Goal: Task Accomplishment & Management: Use online tool/utility

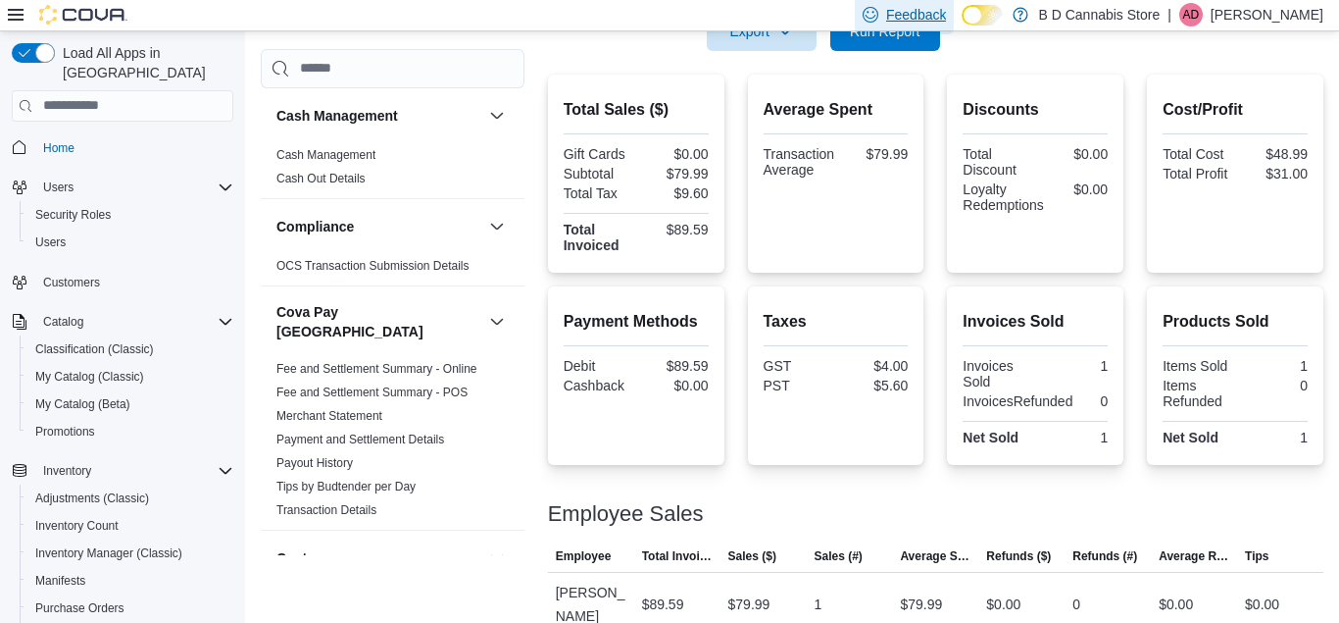
scroll to position [332, 0]
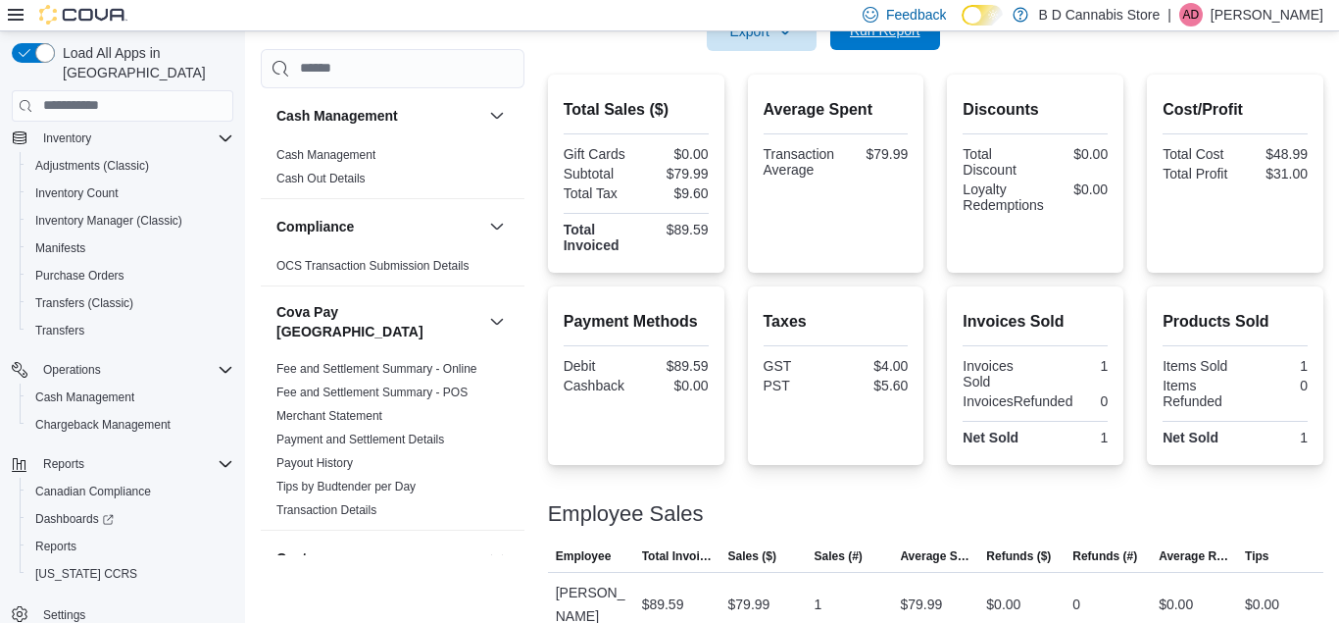
click at [868, 40] on span "Run Report" at bounding box center [885, 30] width 86 height 39
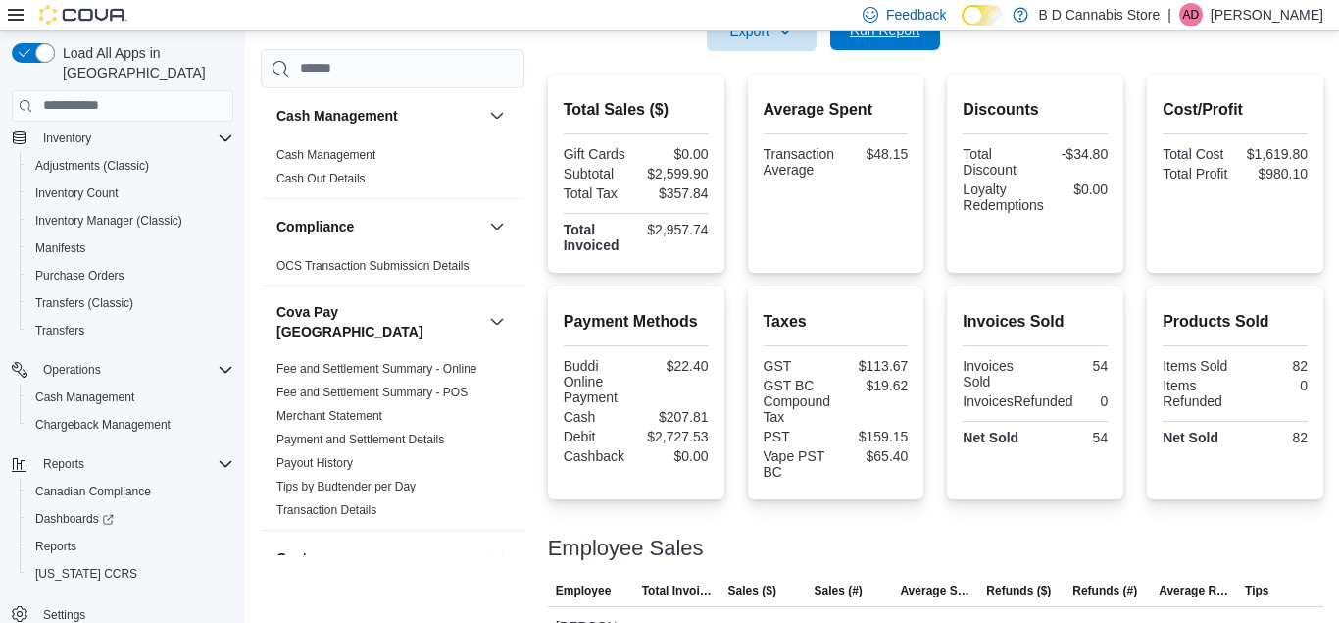
click at [884, 44] on span "Run Report" at bounding box center [885, 30] width 86 height 39
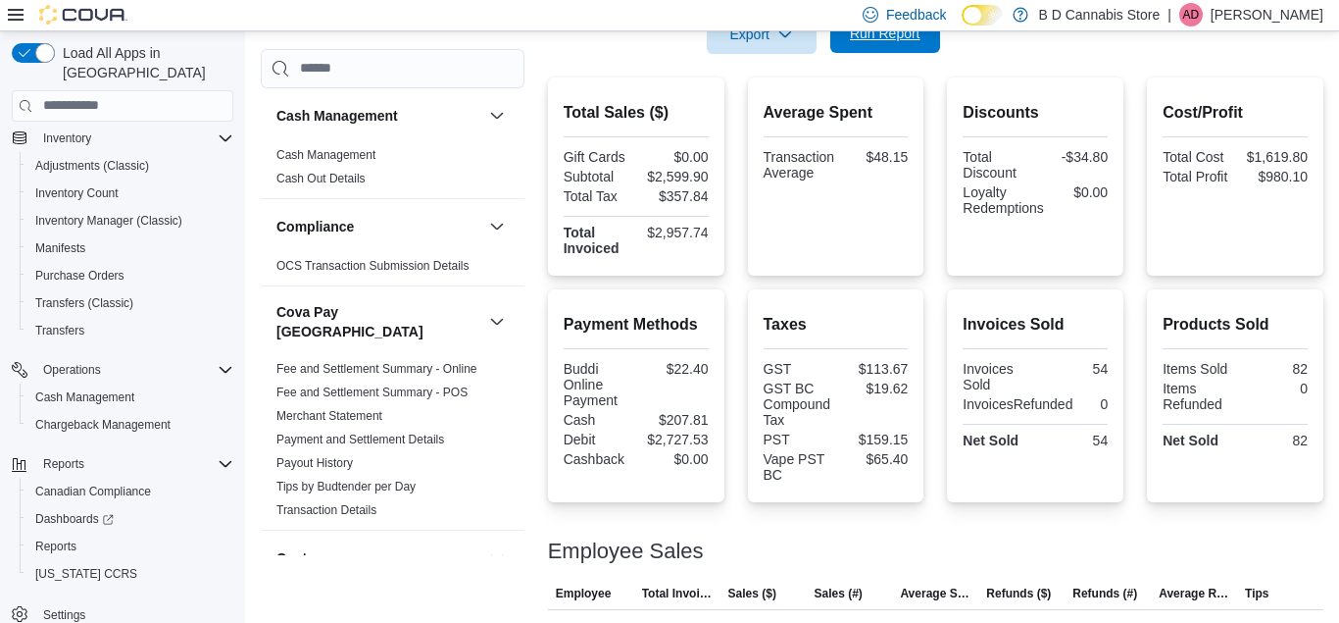
scroll to position [425, 0]
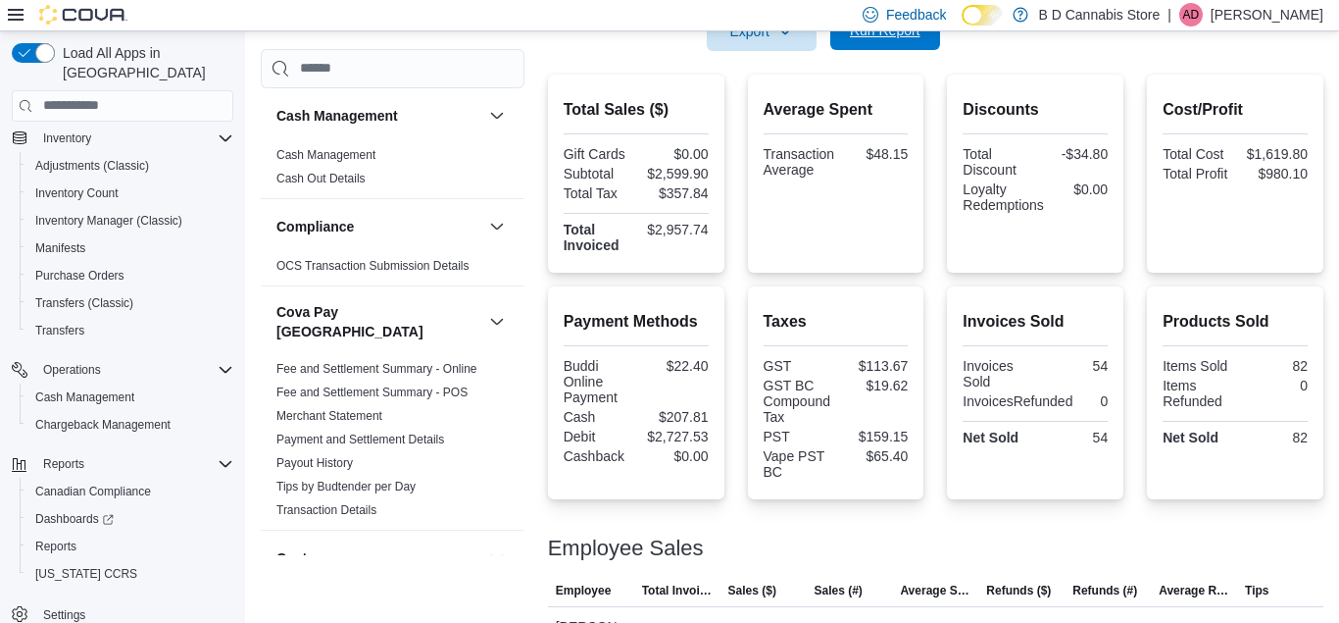
click at [884, 44] on span "Run Report" at bounding box center [885, 30] width 86 height 39
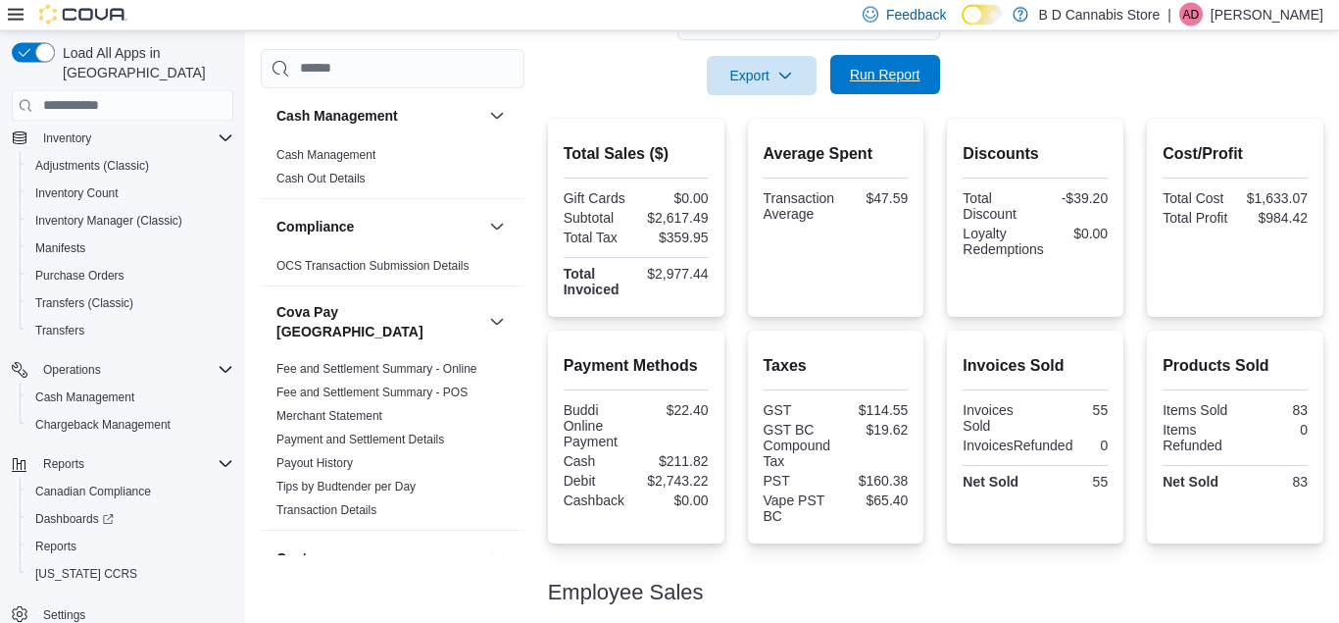
scroll to position [375, 0]
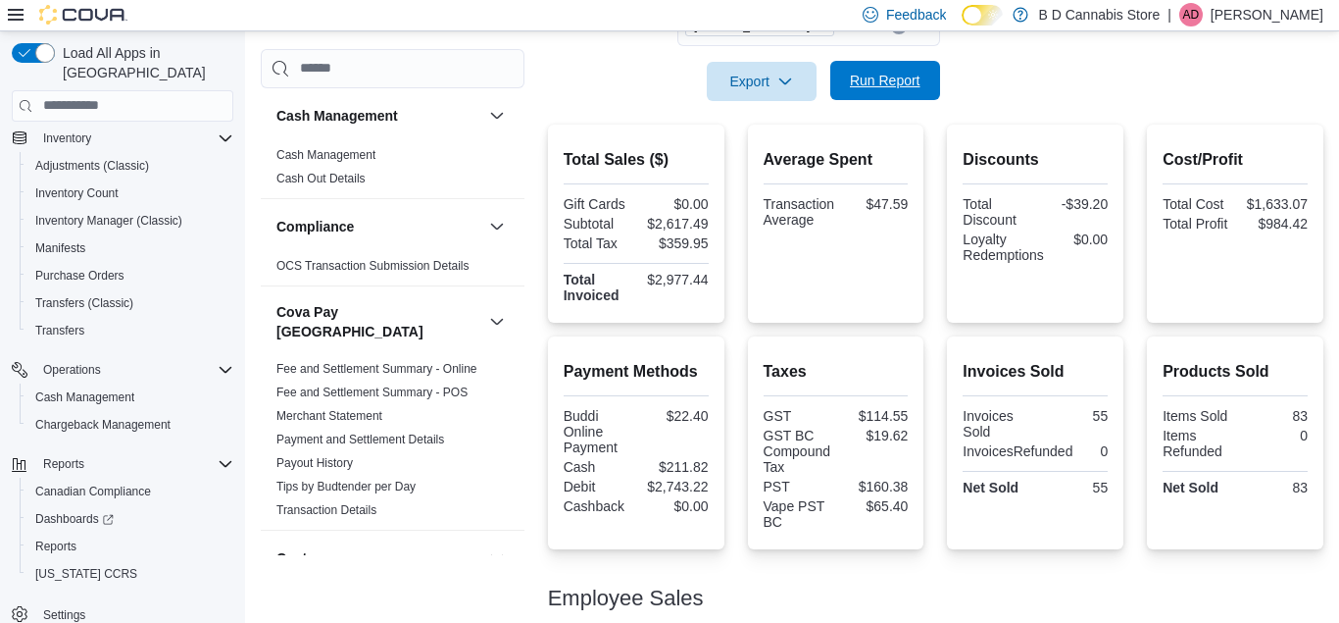
click at [891, 79] on span "Run Report" at bounding box center [885, 81] width 71 height 20
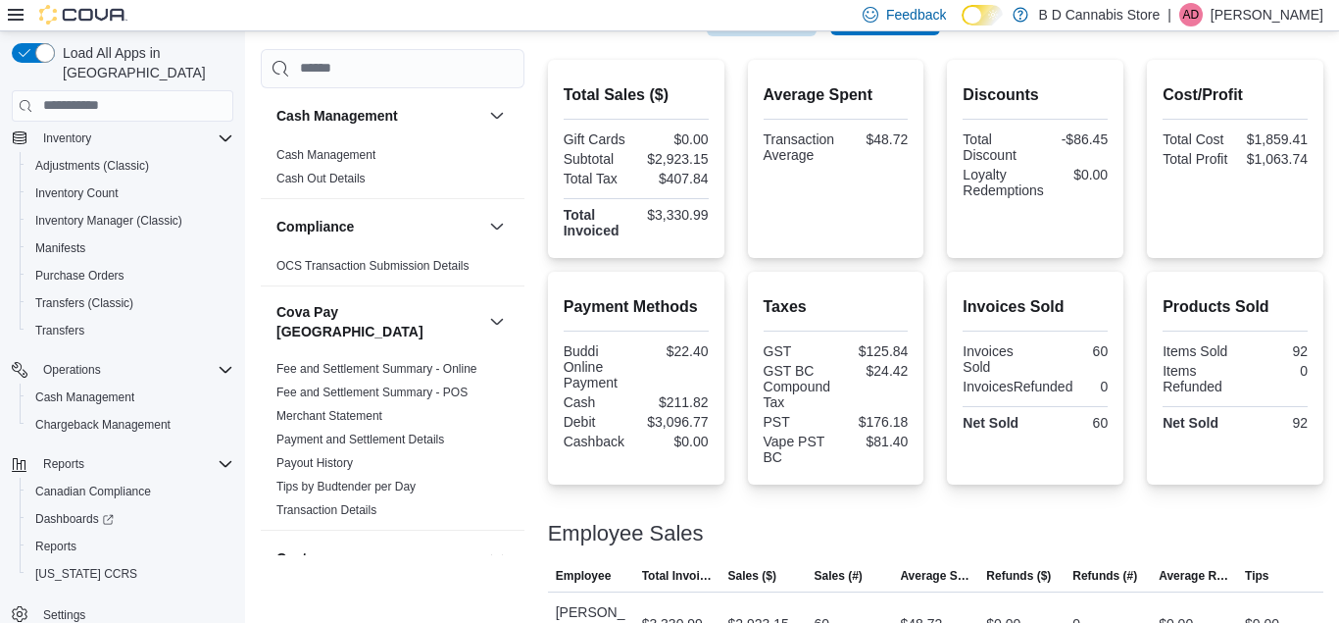
scroll to position [390, 0]
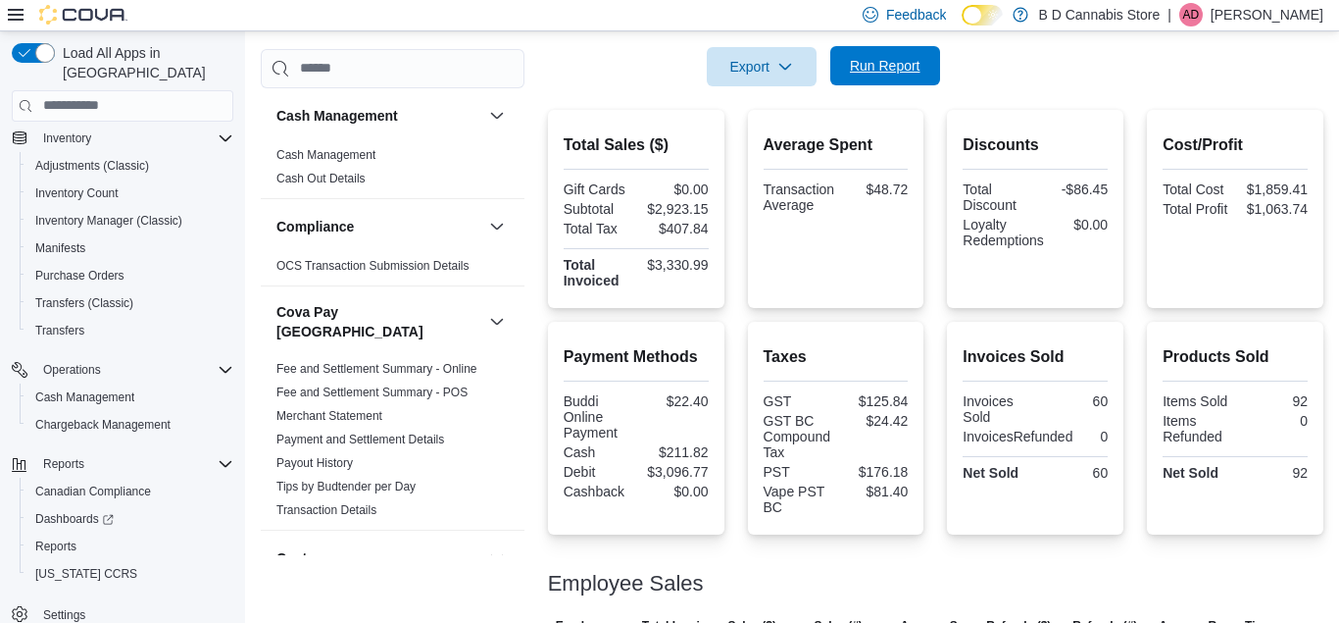
click at [891, 79] on span "Run Report" at bounding box center [885, 65] width 86 height 39
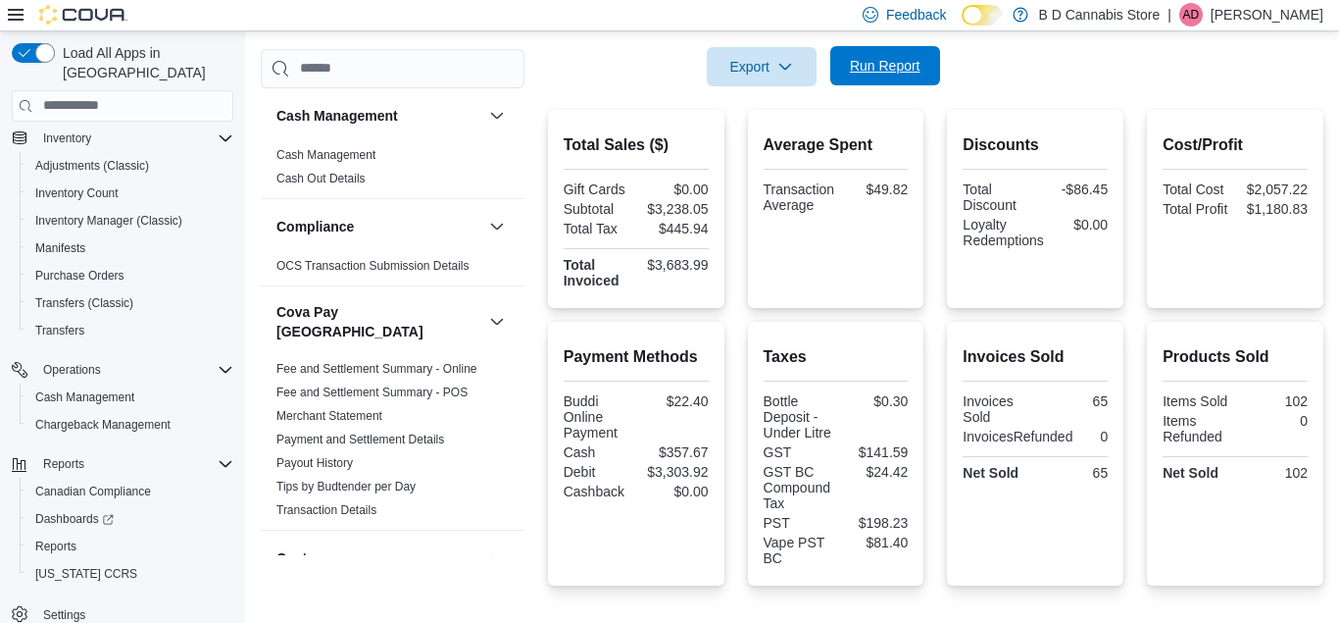
click at [895, 84] on span "Run Report" at bounding box center [885, 65] width 86 height 39
click at [920, 75] on span "Run Report" at bounding box center [885, 66] width 71 height 20
click at [904, 78] on span "Run Report" at bounding box center [885, 65] width 86 height 39
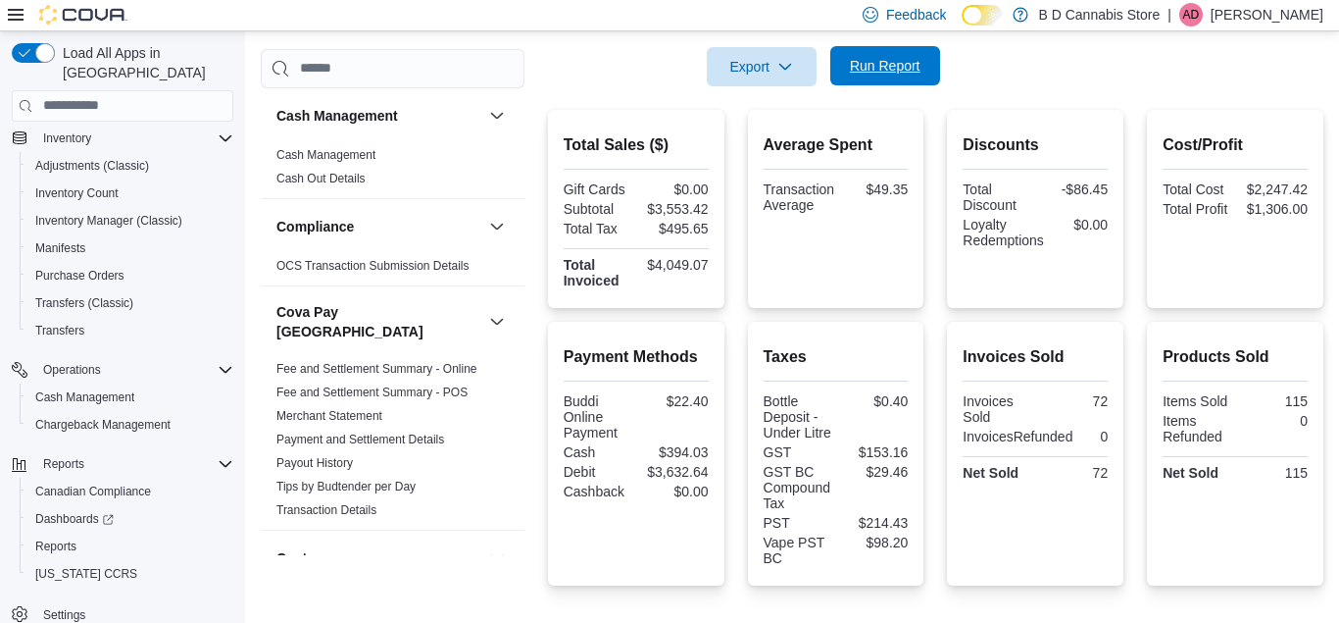
click at [904, 78] on span "Run Report" at bounding box center [885, 65] width 86 height 39
click at [932, 71] on button "Run Report" at bounding box center [885, 65] width 110 height 39
click at [936, 76] on button "Run Report" at bounding box center [885, 65] width 110 height 39
click at [894, 79] on span "Run Report" at bounding box center [885, 65] width 86 height 39
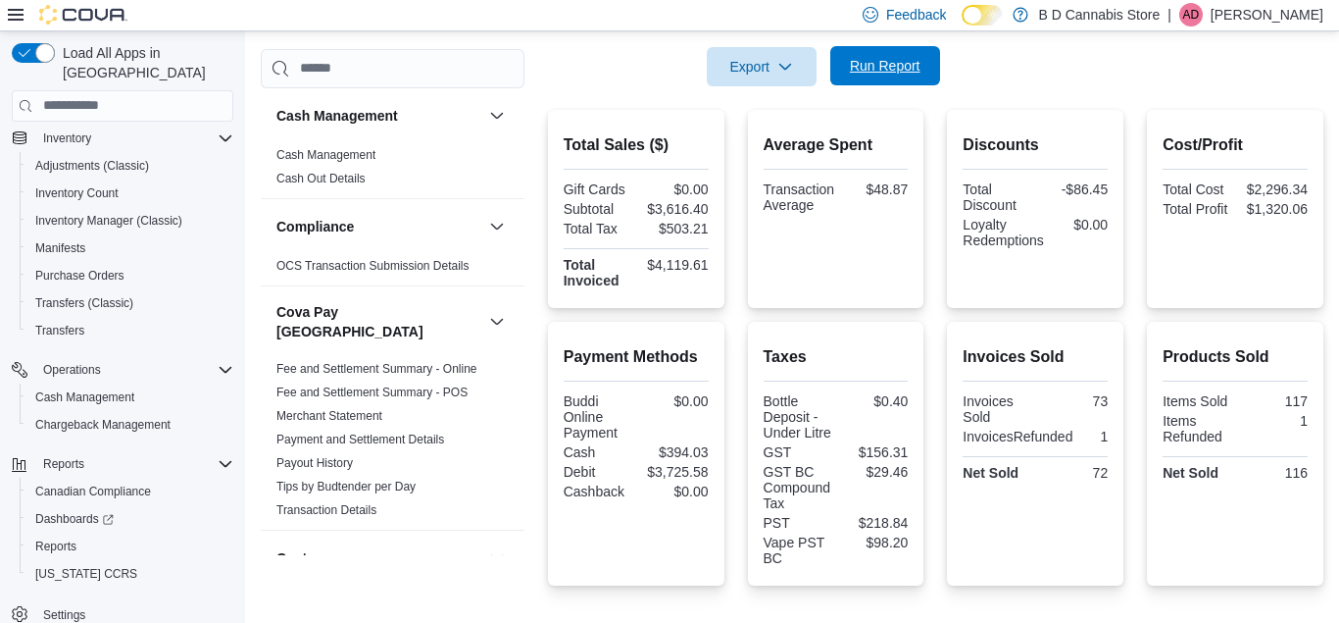
click at [894, 79] on span "Run Report" at bounding box center [885, 65] width 86 height 39
click at [922, 64] on span "Run Report" at bounding box center [885, 65] width 86 height 39
click at [918, 67] on span "Run Report" at bounding box center [885, 66] width 71 height 20
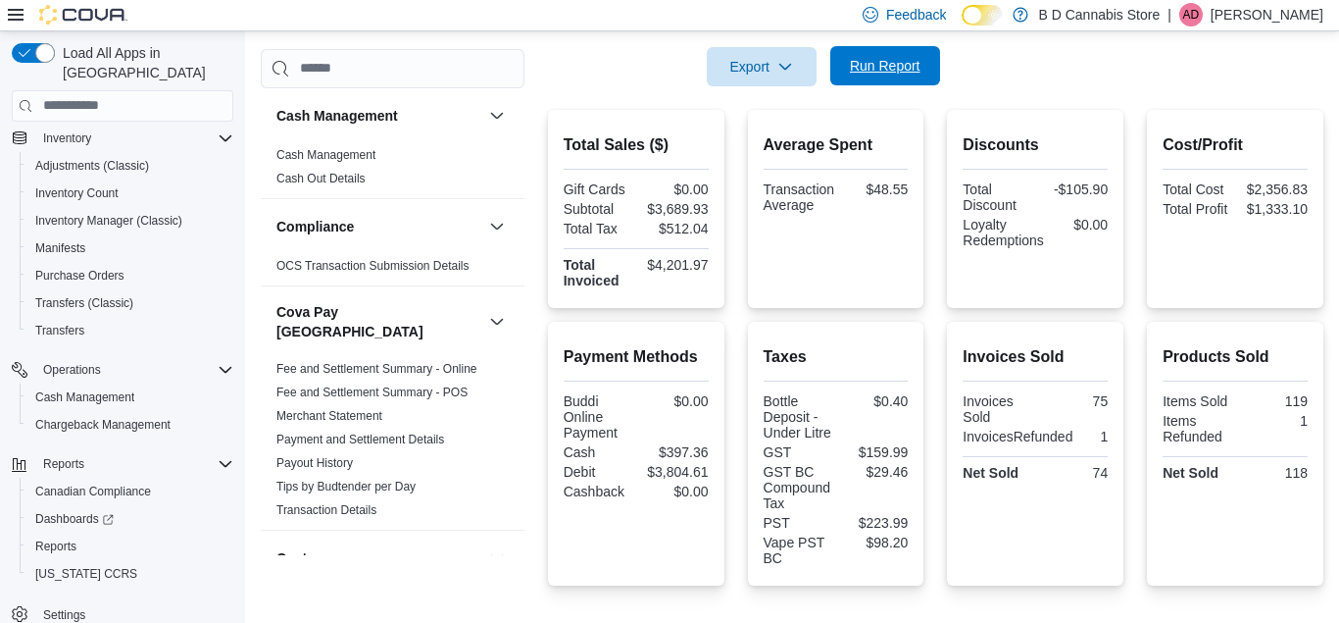
click at [918, 67] on span "Run Report" at bounding box center [885, 66] width 71 height 20
click at [881, 78] on span "Run Report" at bounding box center [885, 65] width 86 height 39
